Goal: Task Accomplishment & Management: Manage account settings

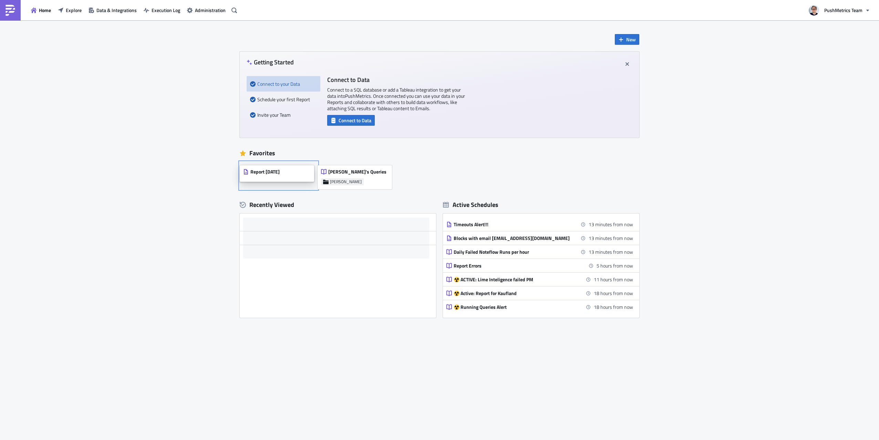
click at [298, 171] on div "Report [DATE]" at bounding box center [277, 173] width 74 height 17
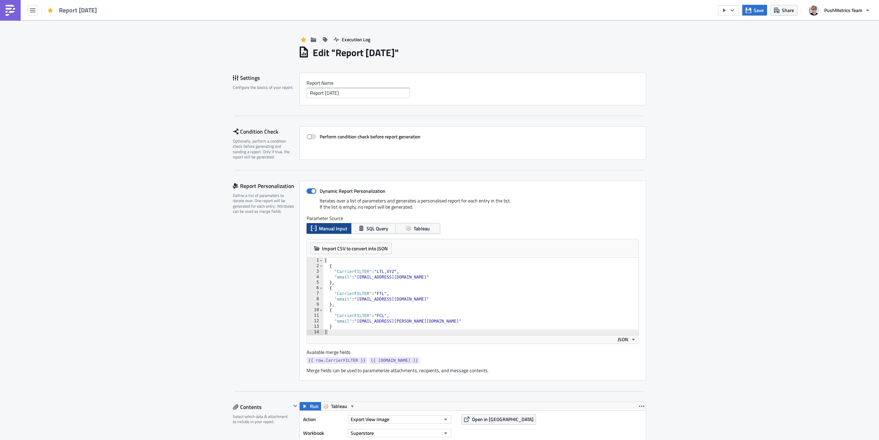
click at [11, 15] on img at bounding box center [10, 10] width 11 height 11
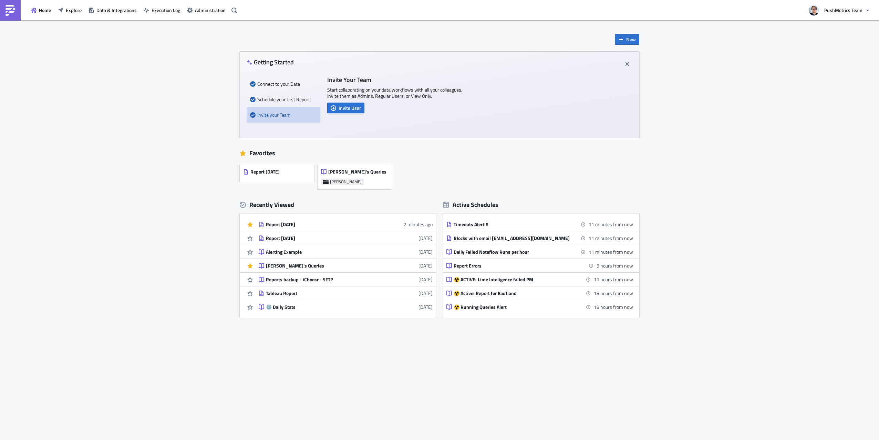
click at [216, 17] on div "Home Explore Data & Integrations Execution Log Administration" at bounding box center [119, 10] width 239 height 20
click at [216, 14] on button "Administration" at bounding box center [206, 10] width 45 height 11
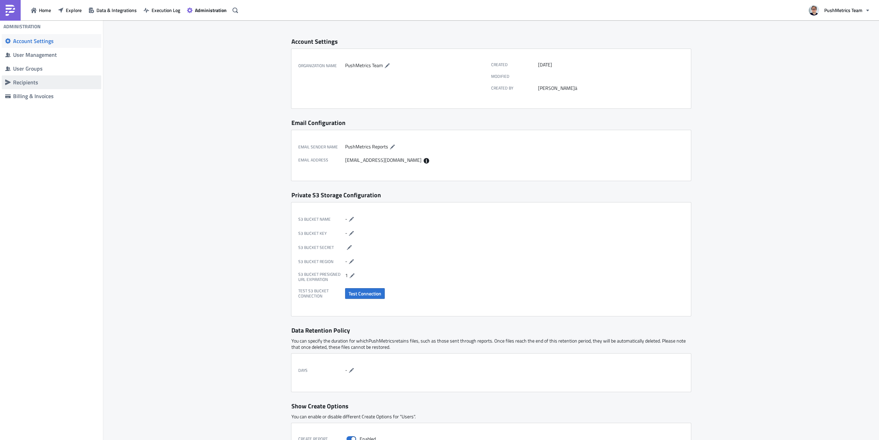
click at [25, 82] on div "Recipients" at bounding box center [55, 82] width 85 height 7
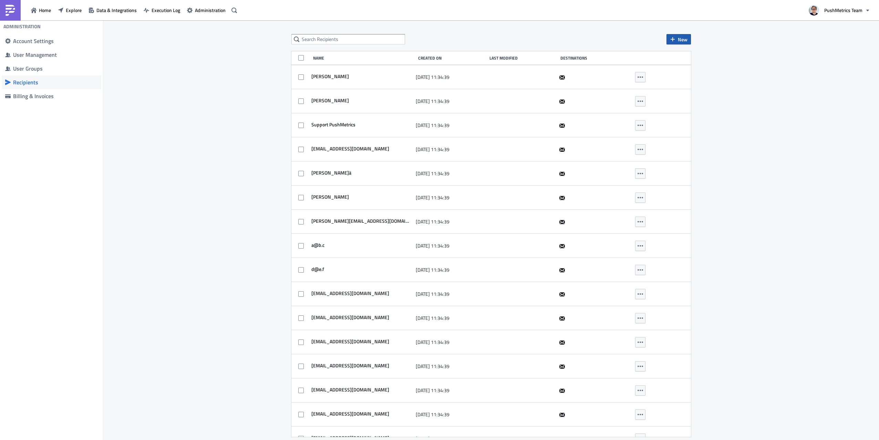
click at [679, 39] on span "New" at bounding box center [683, 39] width 10 height 7
click at [699, 61] on link "Add new recipient" at bounding box center [697, 56] width 59 height 10
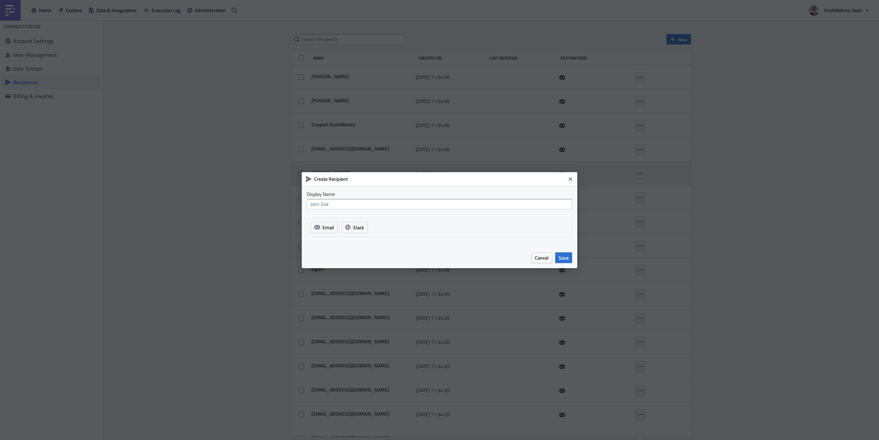
click at [572, 176] on icon "Close" at bounding box center [570, 179] width 6 height 6
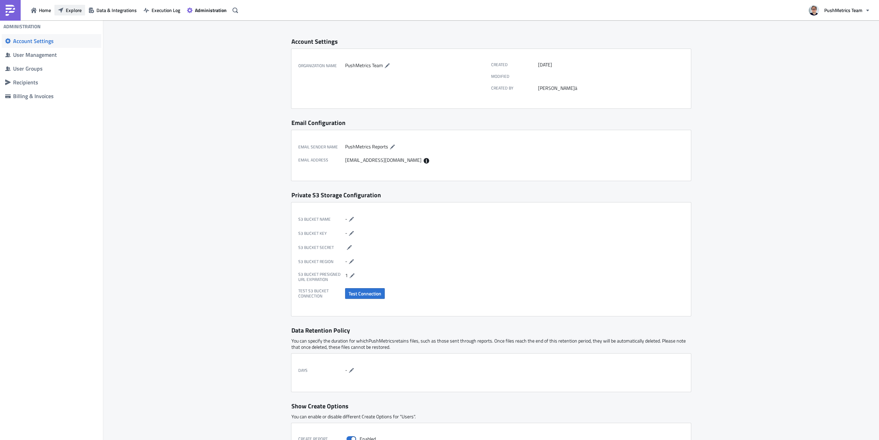
click at [70, 12] on span "Explore" at bounding box center [74, 10] width 16 height 7
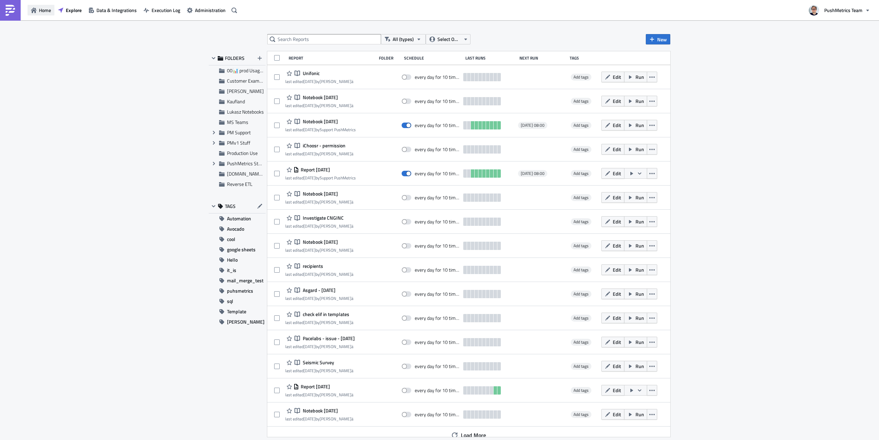
click at [49, 13] on span "Home" at bounding box center [45, 10] width 12 height 7
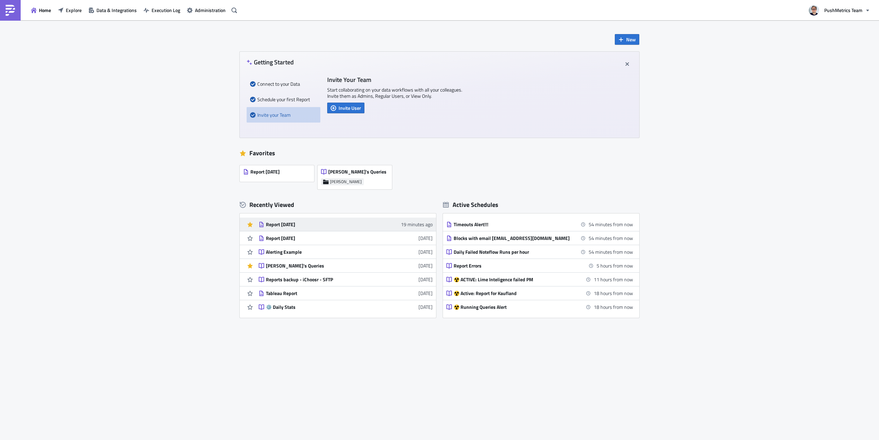
click at [333, 224] on div "Report [DATE]" at bounding box center [326, 224] width 121 height 6
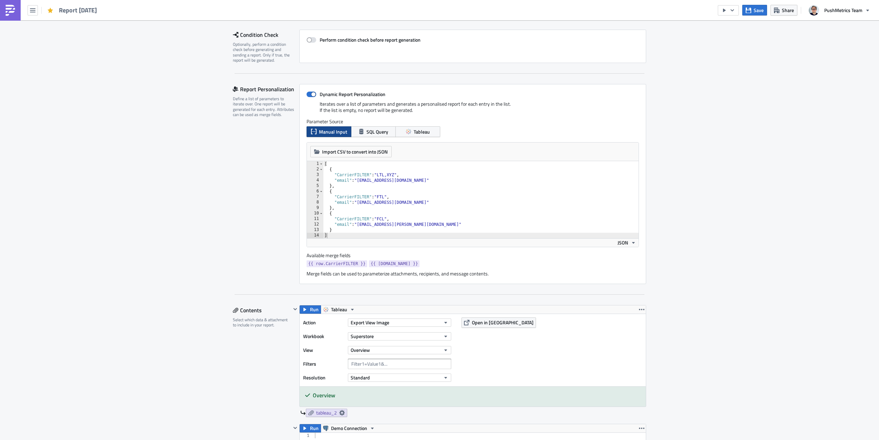
scroll to position [102, 0]
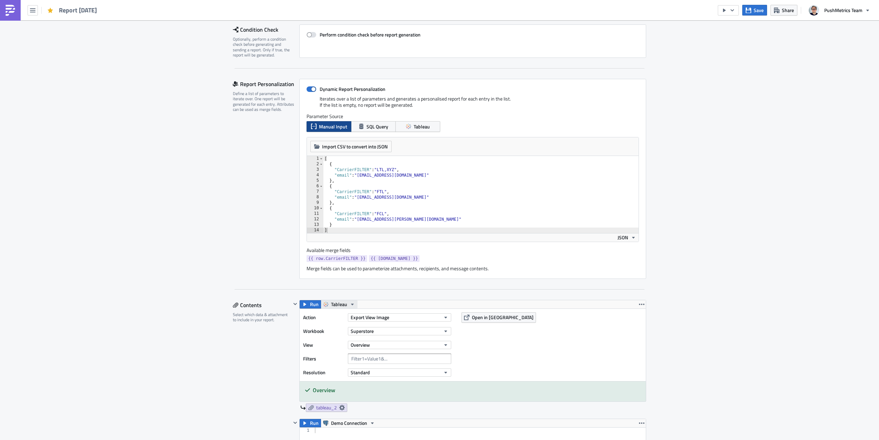
click at [352, 302] on icon "button" at bounding box center [353, 305] width 6 height 6
click at [271, 322] on div "Select which data & attachment to include in your report." at bounding box center [262, 317] width 58 height 11
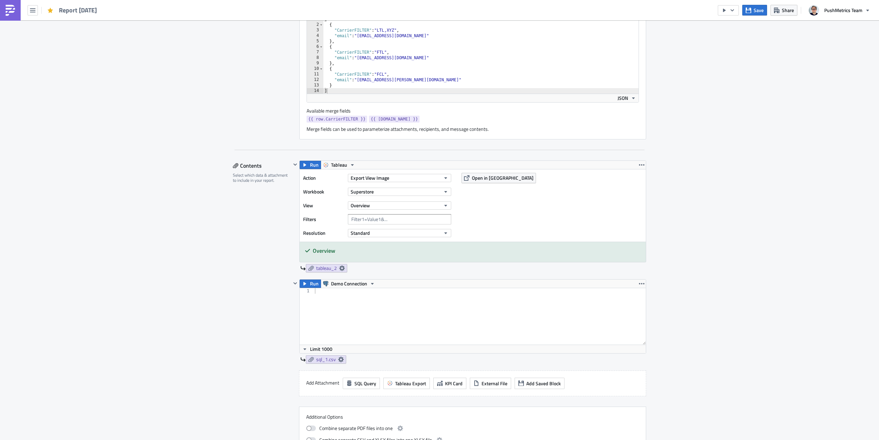
scroll to position [253, 0]
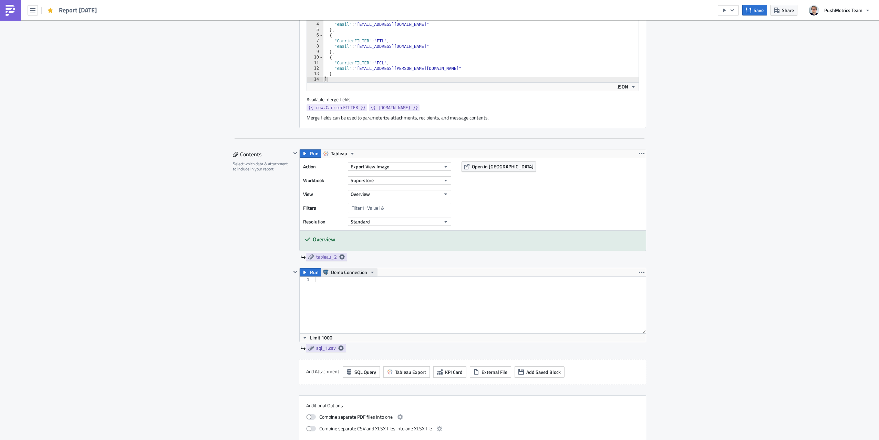
click at [365, 273] on span "Demo Connection" at bounding box center [349, 272] width 36 height 8
click at [120, 315] on div "Execution Log Edit " Report [DATE] " Settings Configure the basics of your repo…" at bounding box center [439, 298] width 879 height 1060
